Goal: Task Accomplishment & Management: Use online tool/utility

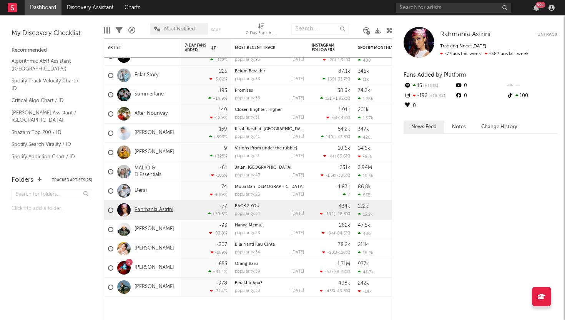
click at [149, 210] on link "Rahmania Astrini" at bounding box center [154, 210] width 39 height 7
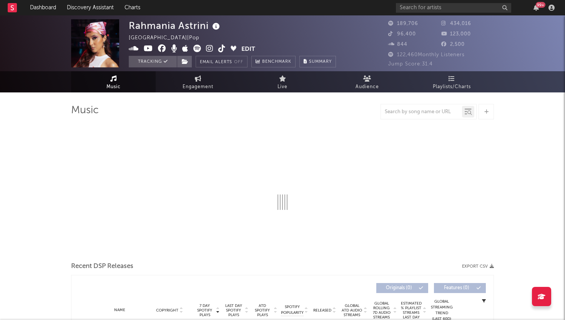
select select "6m"
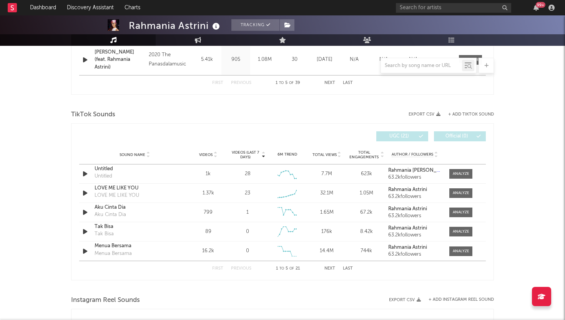
scroll to position [488, 0]
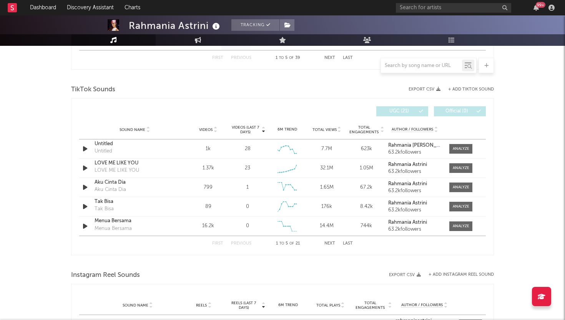
click at [328, 245] on div "First Previous 1 to 5 of 21 Next Last" at bounding box center [282, 243] width 141 height 15
click at [329, 243] on button "Next" at bounding box center [330, 243] width 11 height 4
click at [222, 242] on button "First" at bounding box center [217, 243] width 11 height 4
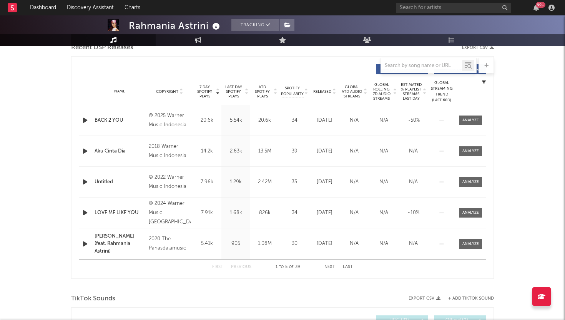
scroll to position [274, 0]
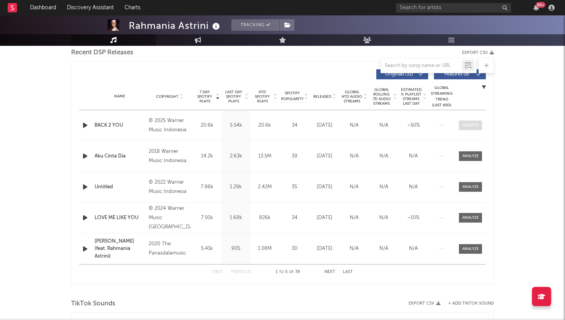
click at [477, 124] on div at bounding box center [471, 125] width 17 height 6
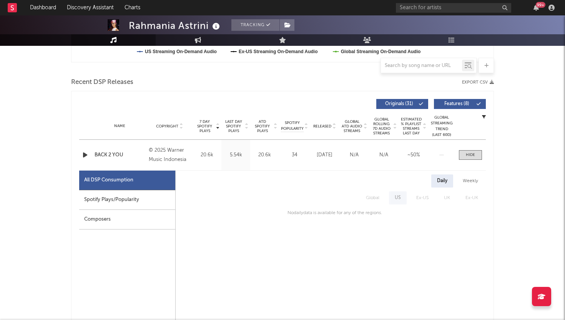
scroll to position [243, 0]
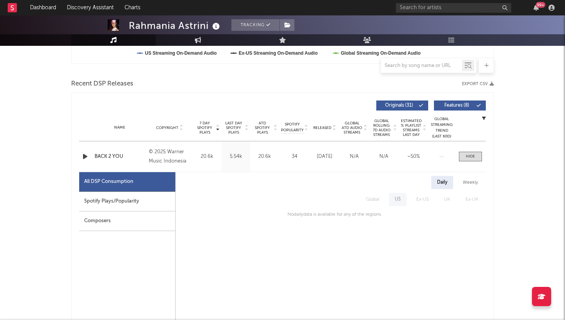
click at [140, 160] on div "BACK 2 YOU" at bounding box center [120, 157] width 50 height 8
click at [109, 203] on div "Spotify Plays/Popularity" at bounding box center [127, 202] width 96 height 20
select select "1w"
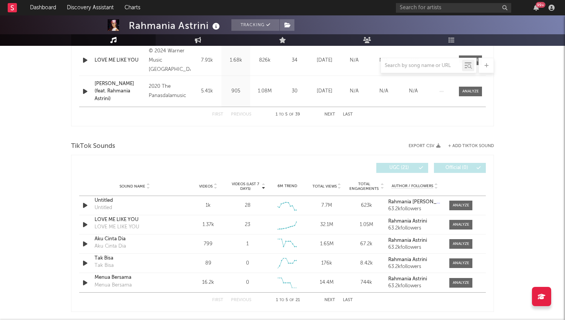
scroll to position [794, 0]
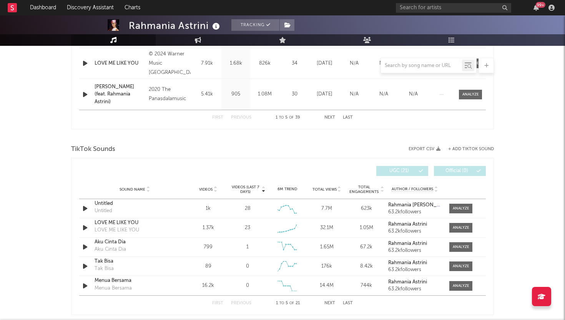
click at [273, 181] on div "Sound Name Videos Videos (last 7 days) Weekly Growth % 6M Trend Total Views Tot…" at bounding box center [282, 189] width 407 height 19
click at [468, 146] on div "TikTok Sounds" at bounding box center [282, 149] width 423 height 13
click at [467, 149] on button "+ Add TikTok Sound" at bounding box center [471, 149] width 46 height 4
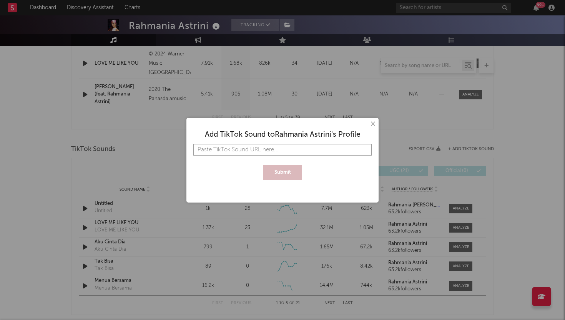
click at [300, 152] on input "text" at bounding box center [282, 150] width 178 height 12
paste input "https://www.tiktok.com/music/BACK-2-YOU-7548806088356055056"
type input "https://www.tiktok.com/music/BACK-2-YOU-7548806088356055056"
click at [292, 170] on button "Submit" at bounding box center [282, 172] width 39 height 15
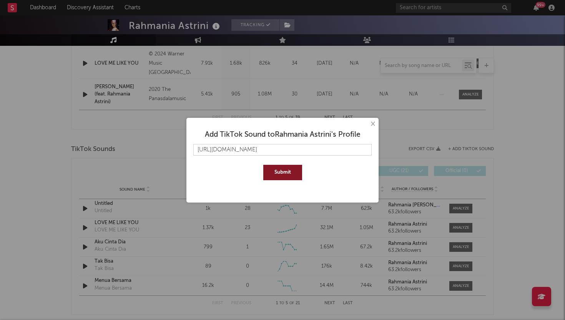
scroll to position [0, 0]
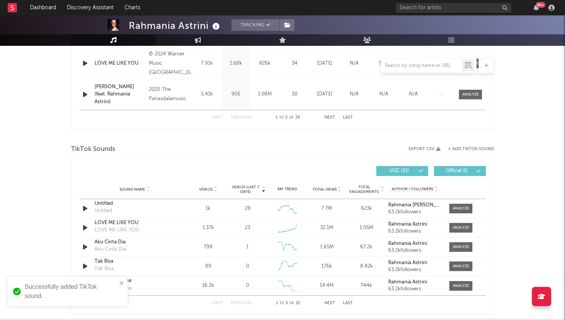
click at [83, 294] on div "Successfully added TikTok sound." at bounding box center [71, 291] width 92 height 18
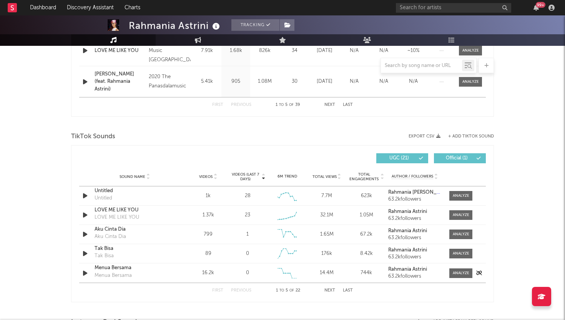
scroll to position [813, 0]
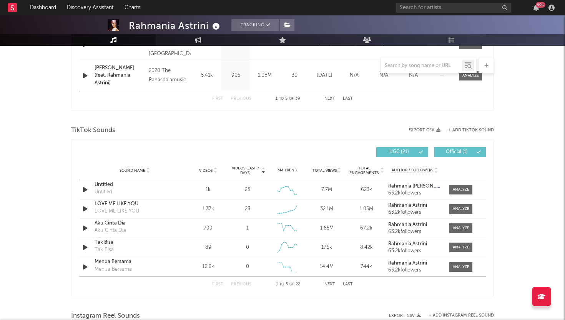
click at [250, 170] on span "Videos (last 7 days)" at bounding box center [245, 170] width 31 height 9
click at [465, 188] on div at bounding box center [461, 190] width 17 height 6
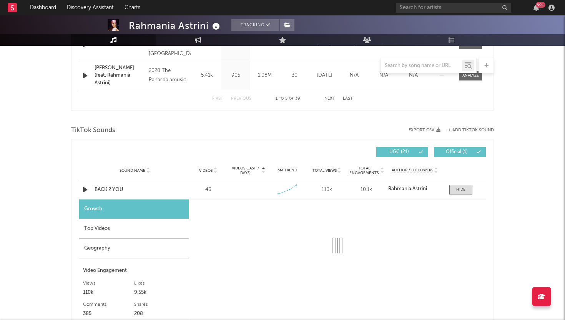
click at [129, 233] on div "Top Videos" at bounding box center [134, 229] width 110 height 20
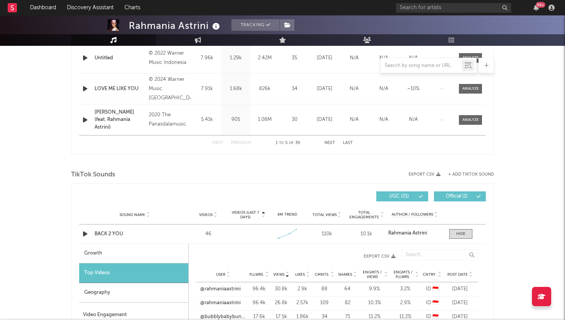
scroll to position [738, 0]
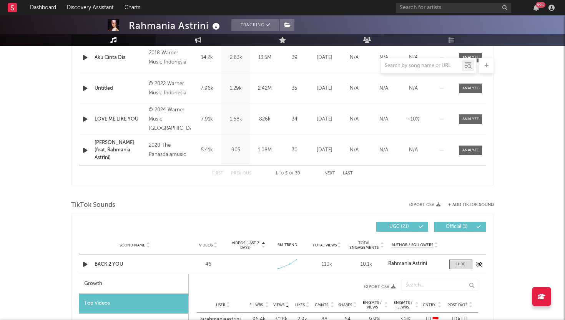
click at [148, 266] on div "BACK 2 YOU" at bounding box center [135, 264] width 80 height 8
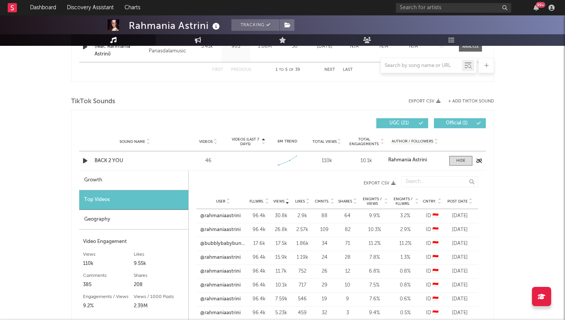
scroll to position [844, 0]
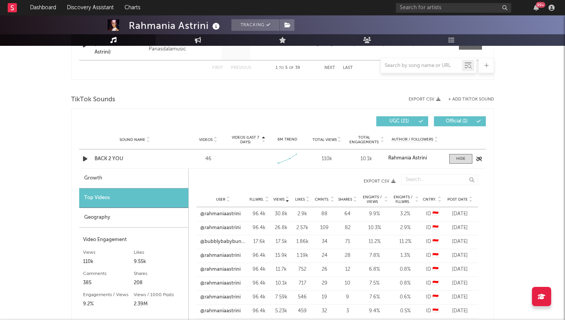
click at [157, 157] on div "BACK 2 YOU" at bounding box center [135, 159] width 80 height 8
click at [172, 137] on div "Sound Name" at bounding box center [135, 140] width 80 height 6
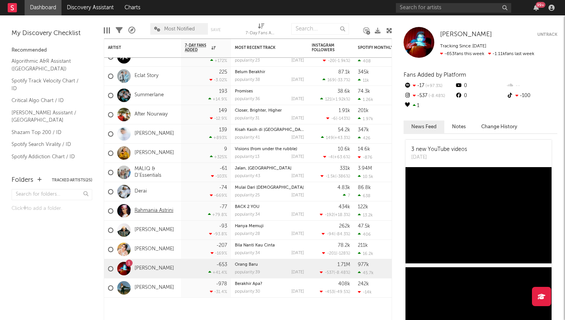
click at [160, 212] on link "Rahmania Astrini" at bounding box center [154, 210] width 39 height 7
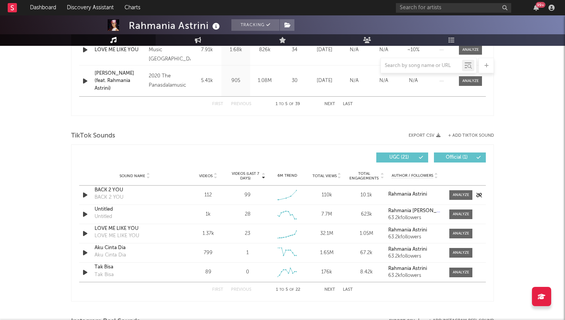
scroll to position [442, 0]
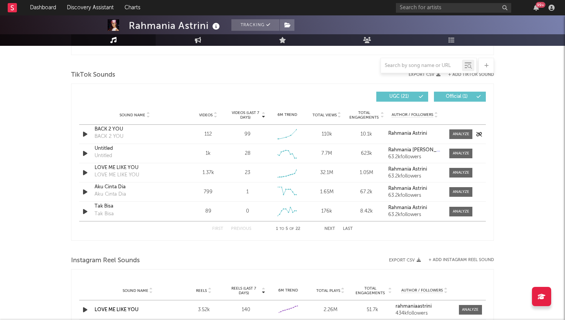
select select "6m"
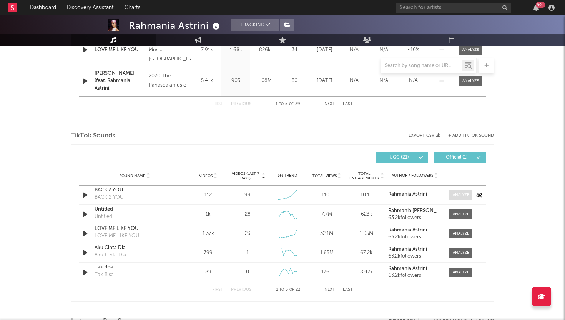
click at [466, 193] on div at bounding box center [461, 195] width 17 height 6
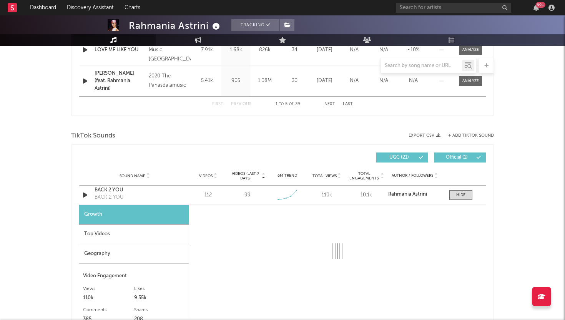
select select "1w"
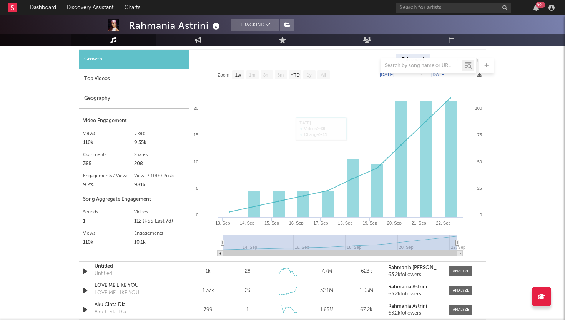
scroll to position [596, 0]
click at [143, 84] on div "Top Videos" at bounding box center [134, 80] width 110 height 20
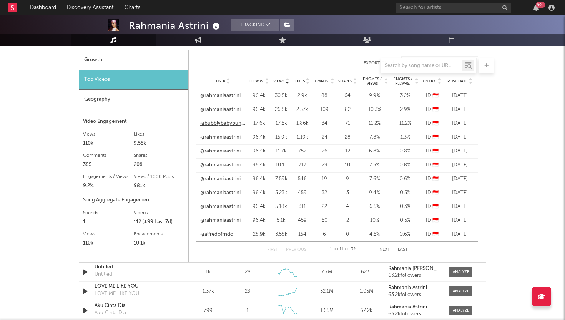
click at [231, 124] on link "@bubblybabybunny" at bounding box center [222, 124] width 45 height 8
click at [235, 123] on link "@bubblybabybunny" at bounding box center [222, 124] width 45 height 8
click at [230, 233] on link "@alfredofrndo" at bounding box center [216, 234] width 33 height 8
click at [390, 247] on div "First Previous 1 to 11 of 32 Next Last" at bounding box center [337, 249] width 141 height 15
click at [388, 248] on button "Next" at bounding box center [385, 249] width 11 height 4
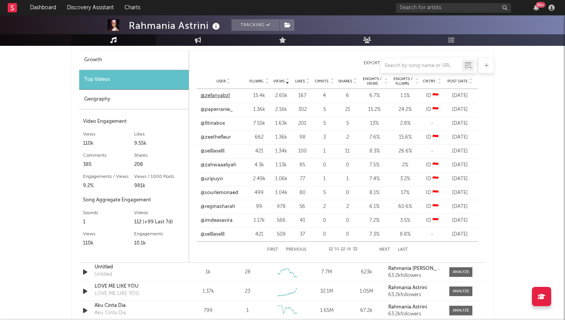
click at [227, 94] on link "@zefanyabzl" at bounding box center [215, 96] width 29 height 8
click at [227, 96] on link "@zefanyabzl" at bounding box center [215, 96] width 29 height 8
click at [273, 248] on button "First" at bounding box center [272, 249] width 11 height 4
click at [224, 94] on link "@rahmaniaastrini" at bounding box center [220, 96] width 40 height 8
click at [226, 120] on link "@bubblybabybunny" at bounding box center [222, 124] width 45 height 8
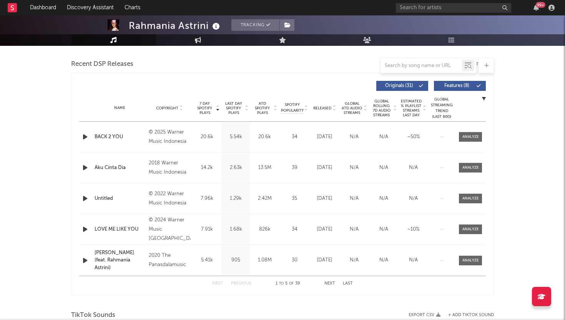
scroll to position [265, 0]
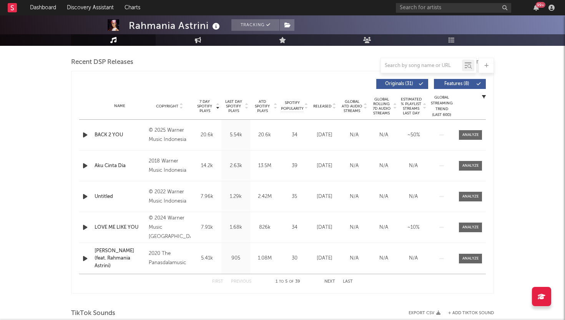
click at [323, 278] on div "First Previous 1 to 5 of 39 Next Last" at bounding box center [282, 281] width 141 height 15
click at [330, 281] on button "Next" at bounding box center [330, 281] width 11 height 4
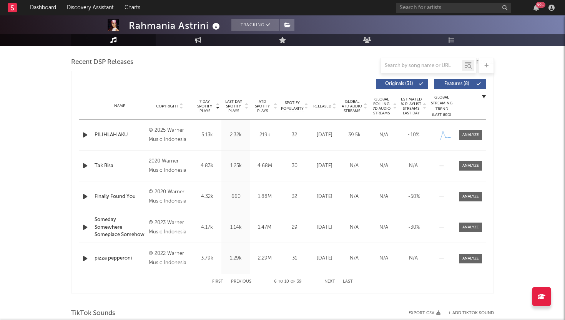
click at [484, 133] on div at bounding box center [470, 135] width 31 height 10
click at [472, 133] on div at bounding box center [471, 135] width 17 height 6
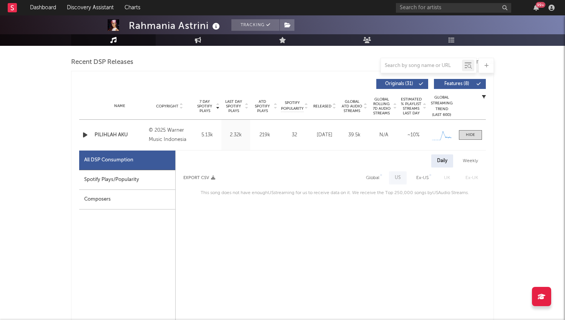
click at [142, 177] on div "Spotify Plays/Popularity" at bounding box center [127, 180] width 96 height 20
select select "6m"
select select "1w"
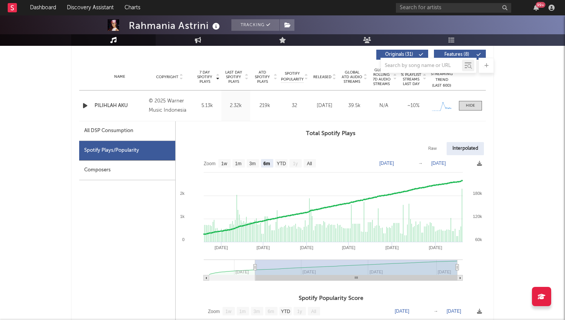
scroll to position [296, 0]
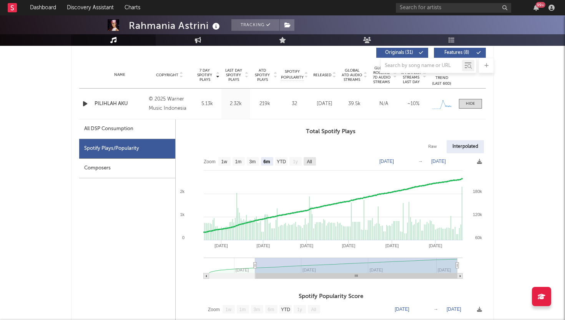
click at [312, 160] on text "All" at bounding box center [309, 161] width 5 height 5
select select "All"
type input "[DATE]"
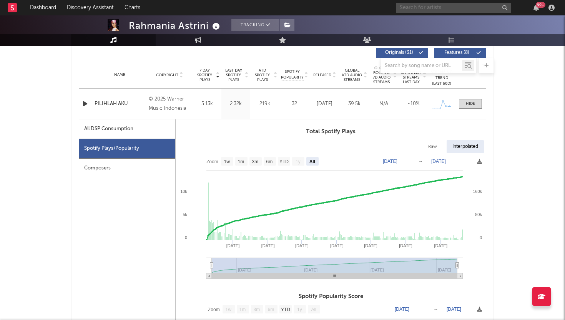
click at [426, 6] on input "text" at bounding box center [453, 8] width 115 height 10
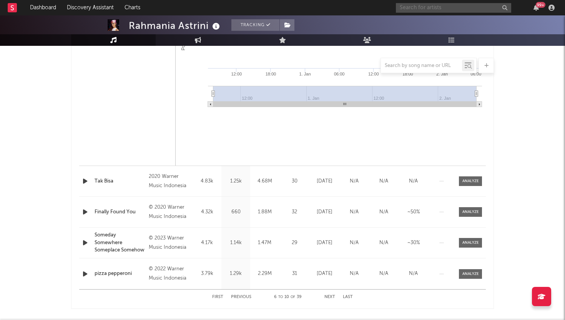
scroll to position [617, 0]
